Goal: Find contact information: Find contact information

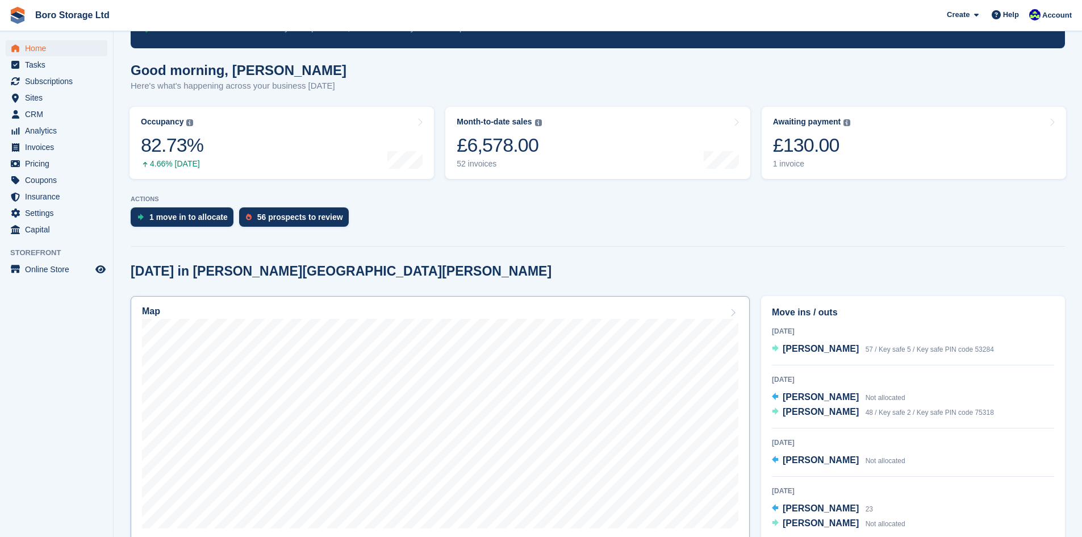
scroll to position [170, 0]
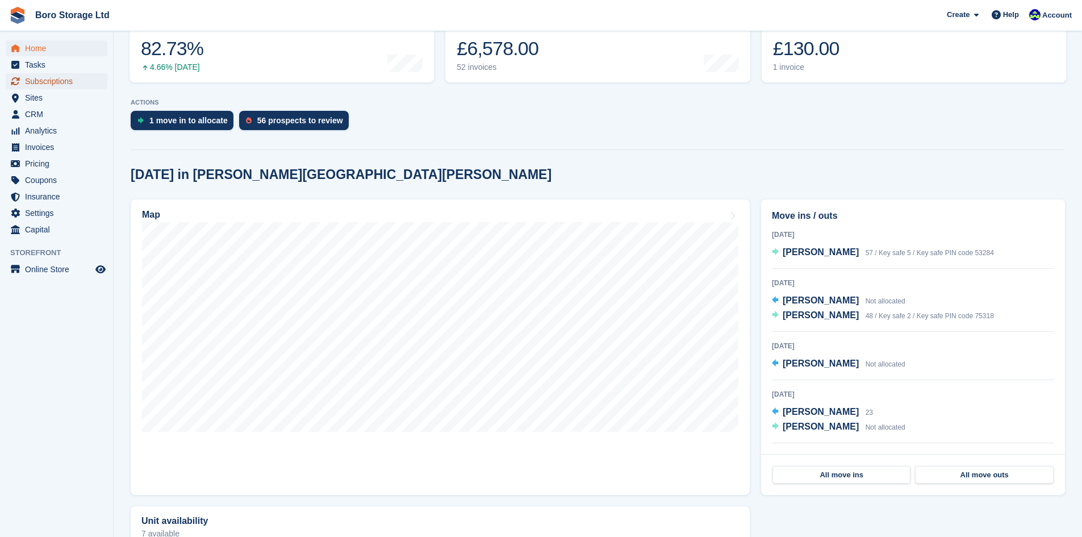
drag, startPoint x: 53, startPoint y: 81, endPoint x: 59, endPoint y: 83, distance: 5.9
click at [53, 81] on span "Subscriptions" at bounding box center [59, 81] width 68 height 16
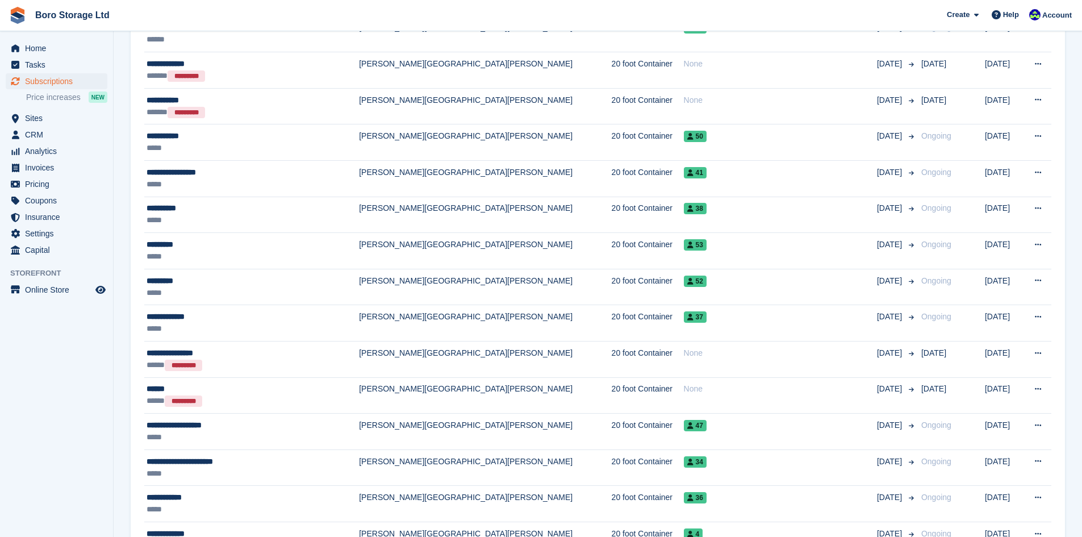
scroll to position [1641, 0]
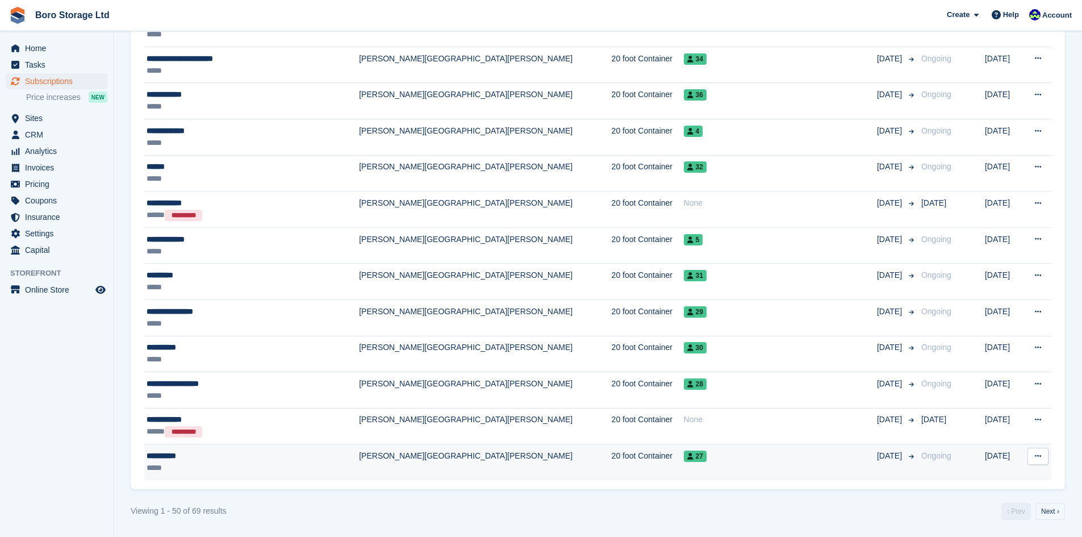
click at [359, 465] on td "[PERSON_NAME][GEOGRAPHIC_DATA][PERSON_NAME]" at bounding box center [485, 462] width 252 height 36
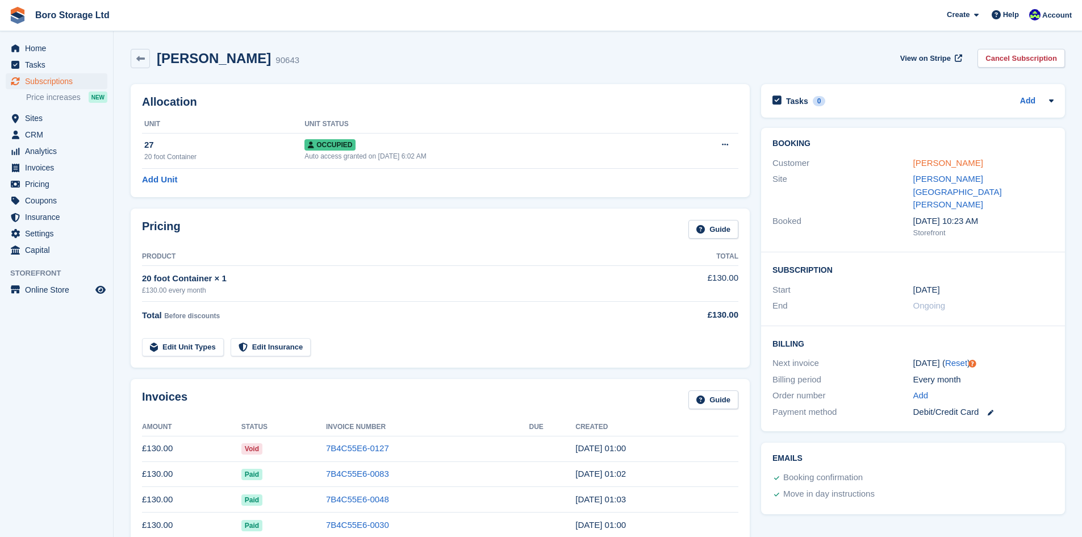
click at [929, 165] on link "[PERSON_NAME]" at bounding box center [949, 163] width 70 height 10
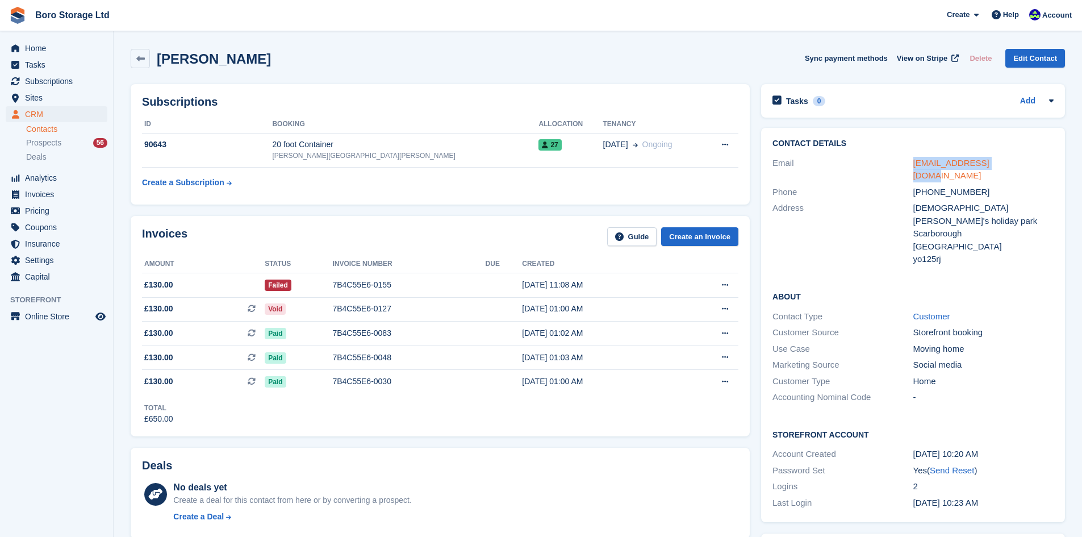
drag, startPoint x: 1006, startPoint y: 163, endPoint x: 914, endPoint y: 163, distance: 92.0
click at [914, 163] on div "[EMAIL_ADDRESS][DOMAIN_NAME]" at bounding box center [984, 170] width 140 height 26
copy link "[EMAIL_ADDRESS][DOMAIN_NAME]"
